Goal: Task Accomplishment & Management: Manage account settings

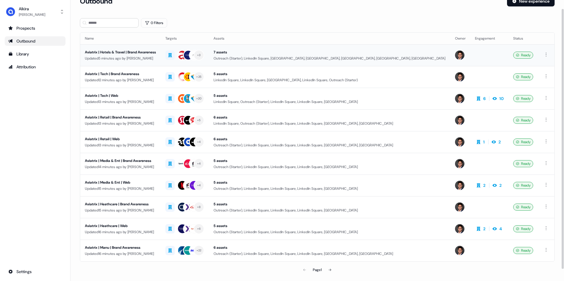
scroll to position [11, 0]
click at [147, 50] on div "Aviatrix | Hotels & Travel | Brand Awareness" at bounding box center [120, 52] width 71 height 6
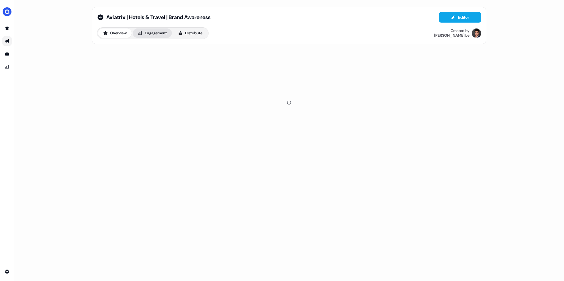
click at [154, 35] on button "Engagement" at bounding box center [152, 32] width 39 height 9
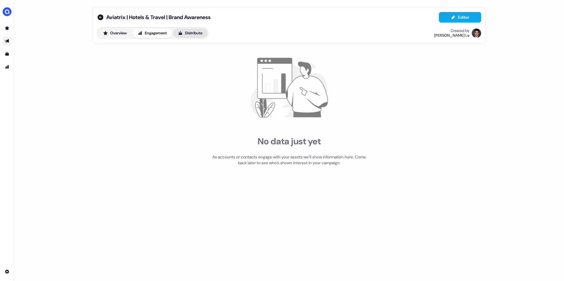
click at [181, 31] on icon at bounding box center [180, 33] width 5 height 5
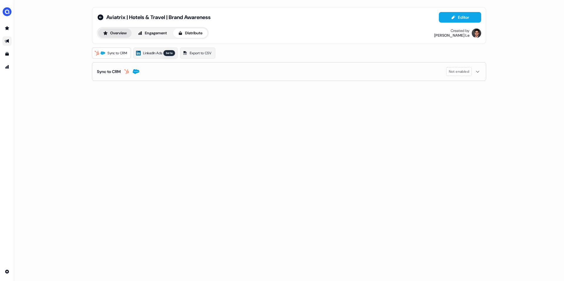
click at [123, 33] on button "Overview" at bounding box center [114, 32] width 33 height 9
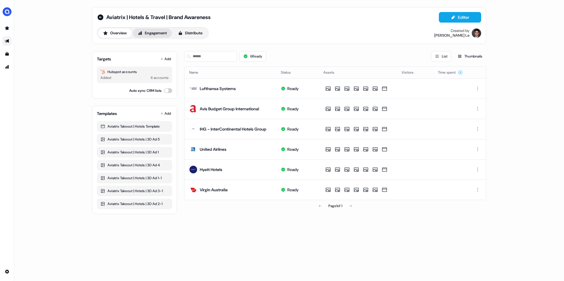
click at [144, 34] on button "Engagement" at bounding box center [152, 32] width 39 height 9
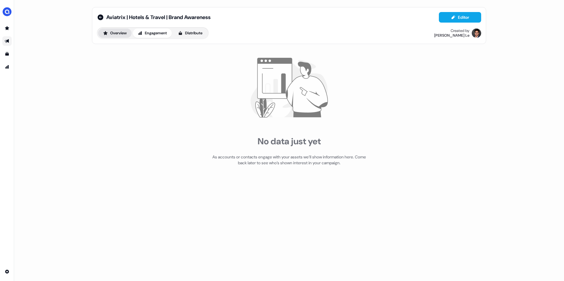
click at [119, 34] on button "Overview" at bounding box center [114, 32] width 33 height 9
click at [7, 38] on link "Go to outbound experience" at bounding box center [6, 40] width 9 height 9
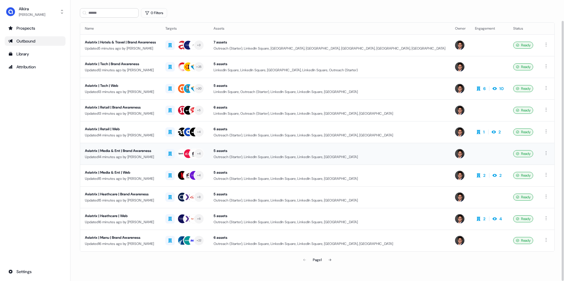
scroll to position [22, 0]
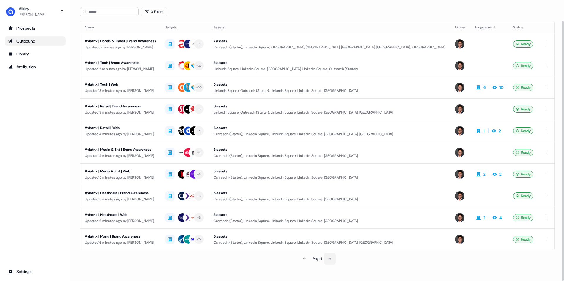
click at [331, 255] on button at bounding box center [330, 259] width 12 height 12
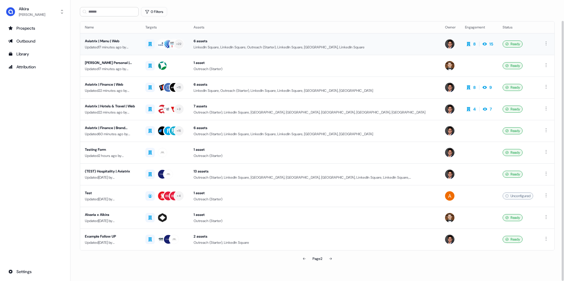
click at [204, 51] on td "6 assets LinkedIn Square, LinkedIn Square, Outreach (Starter), LinkedIn Square,…" at bounding box center [314, 44] width 251 height 22
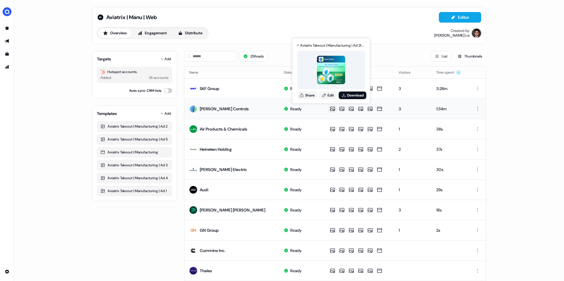
click at [330, 111] on icon at bounding box center [332, 109] width 5 height 4
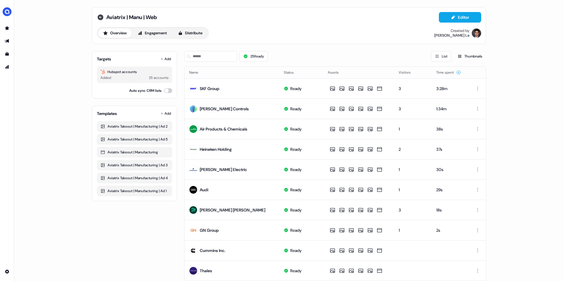
click at [101, 18] on icon at bounding box center [100, 17] width 6 height 6
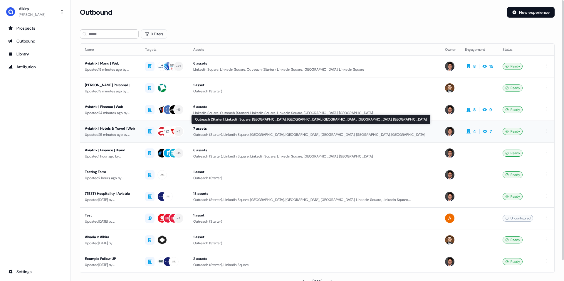
click at [199, 132] on div "Outreach (Starter), LinkedIn Square, [GEOGRAPHIC_DATA], [GEOGRAPHIC_DATA], [GEO…" at bounding box center [314, 135] width 242 height 6
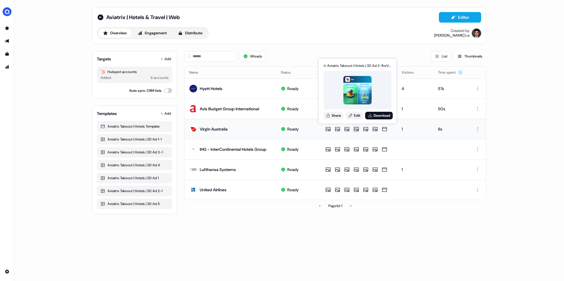
click at [365, 95] on img at bounding box center [357, 90] width 28 height 28
click at [371, 115] on icon at bounding box center [370, 115] width 5 height 5
